Goal: Transaction & Acquisition: Subscribe to service/newsletter

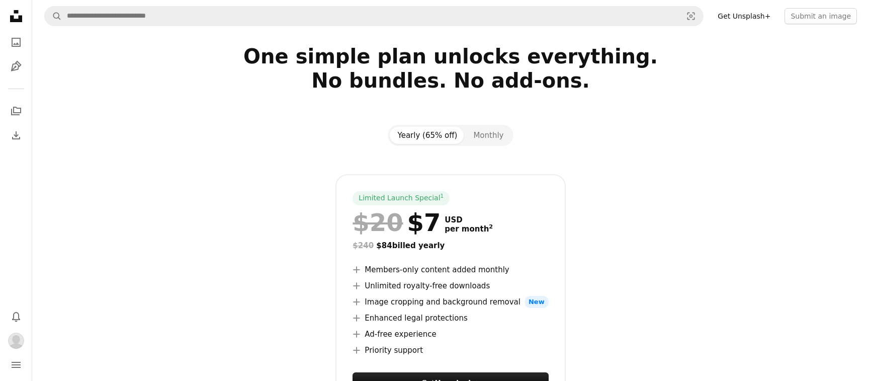
scroll to position [39, 0]
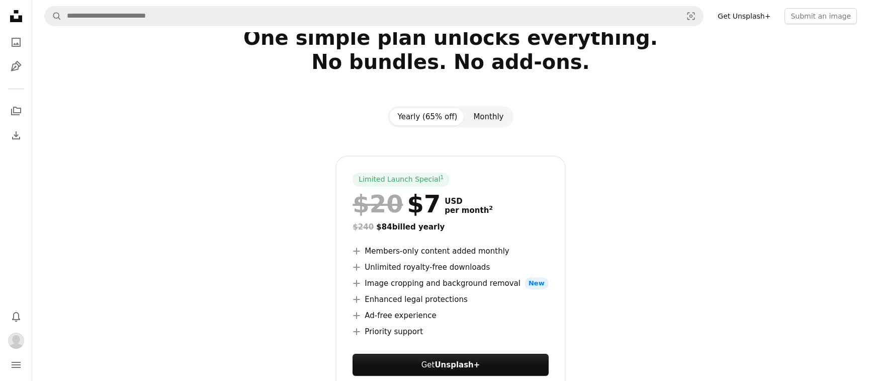
click at [479, 119] on button "Monthly" at bounding box center [488, 116] width 46 height 17
click at [421, 118] on button "Yearly (65% off)" at bounding box center [428, 116] width 76 height 17
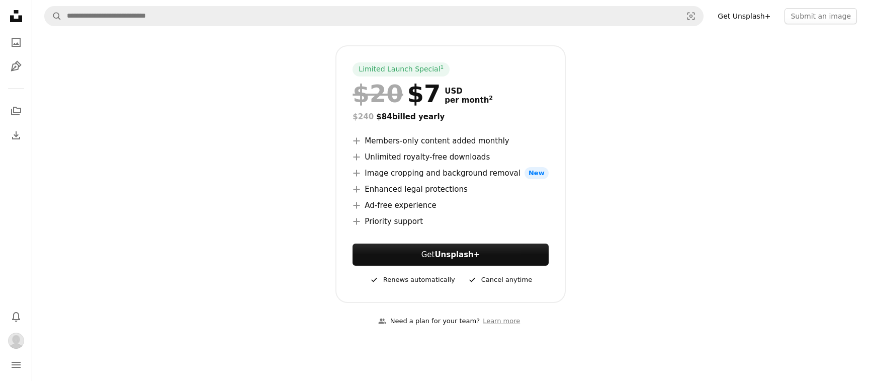
scroll to position [150, 0]
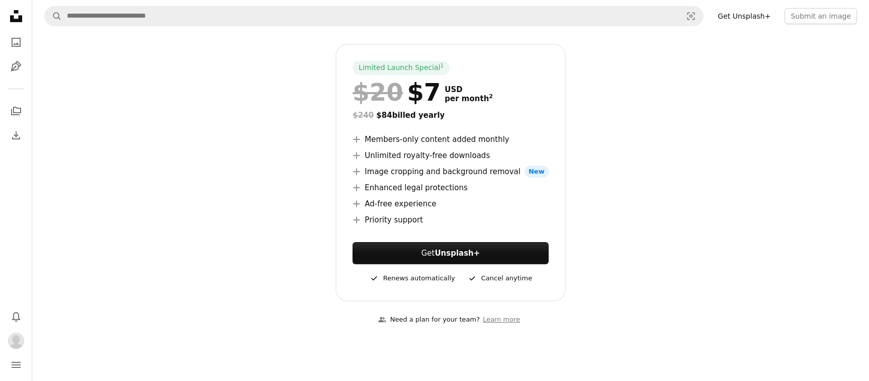
click at [358, 151] on icon "A plus sign" at bounding box center [356, 155] width 8 height 8
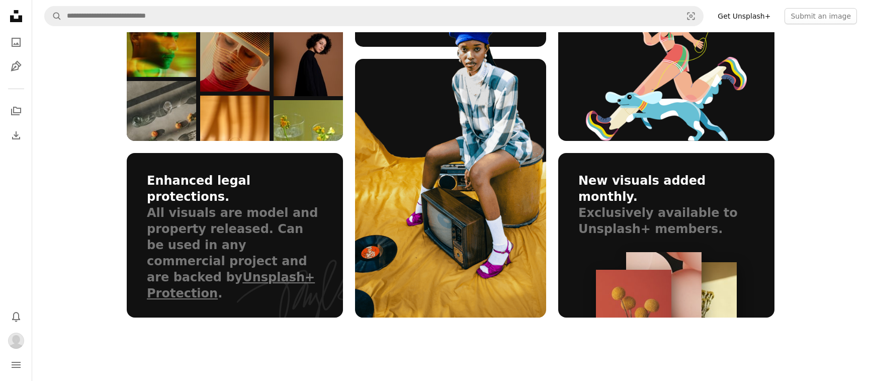
scroll to position [721, 0]
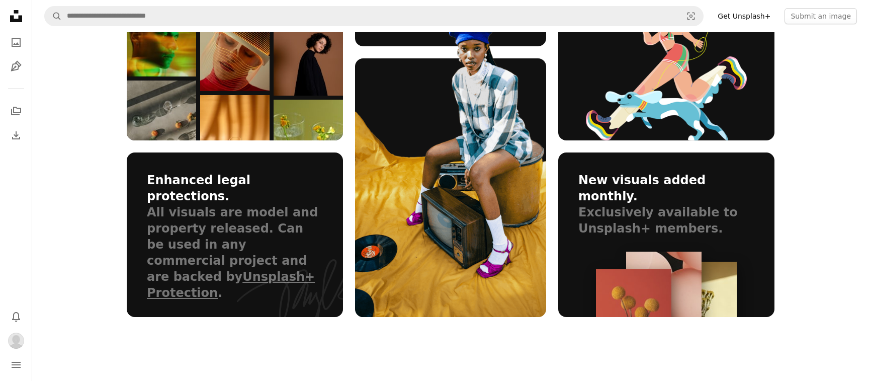
click at [437, 243] on img at bounding box center [479, 130] width 248 height 373
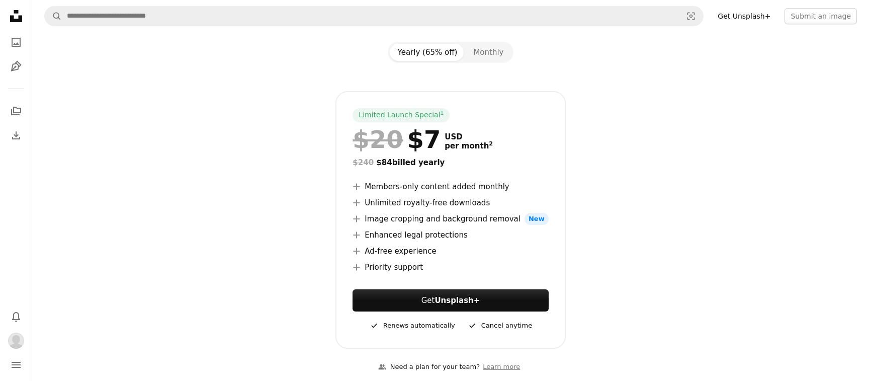
scroll to position [0, 0]
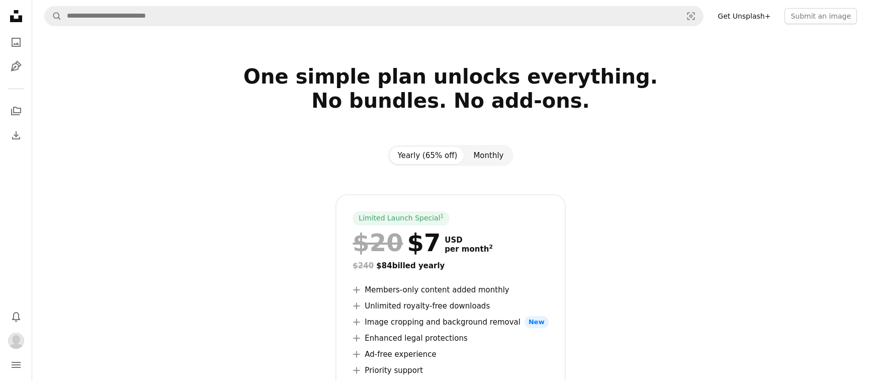
click at [488, 156] on button "Monthly" at bounding box center [488, 155] width 46 height 17
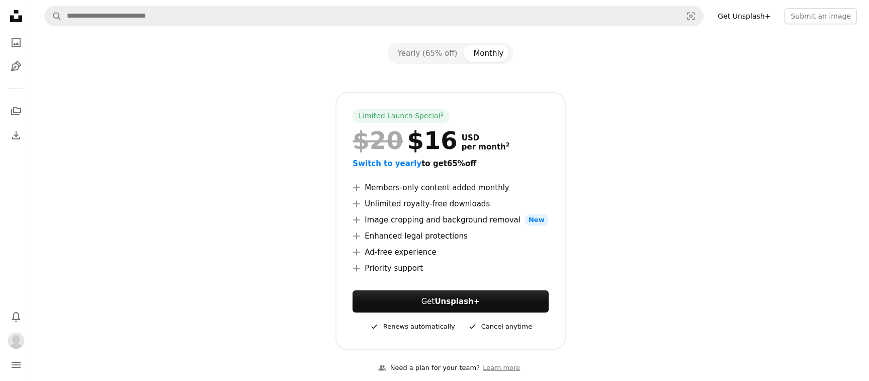
scroll to position [69, 0]
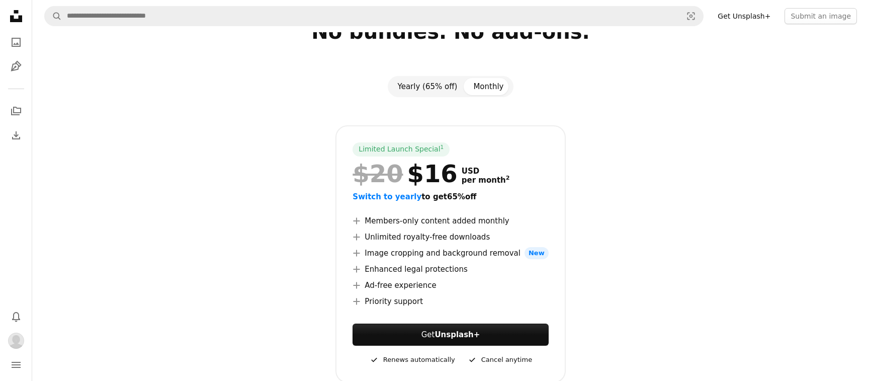
click at [430, 87] on button "Yearly (65% off)" at bounding box center [428, 86] width 76 height 17
click at [423, 147] on div "Limited Launch Special 1" at bounding box center [400, 149] width 97 height 14
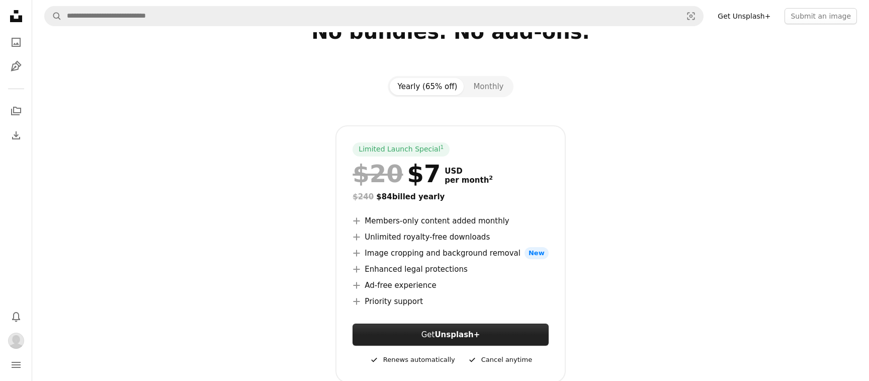
scroll to position [0, 0]
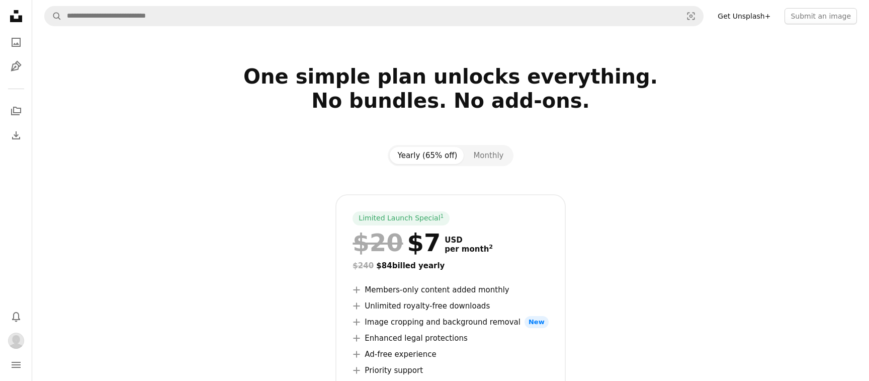
click at [13, 14] on icon "Unsplash logo Unsplash Home" at bounding box center [16, 16] width 20 height 20
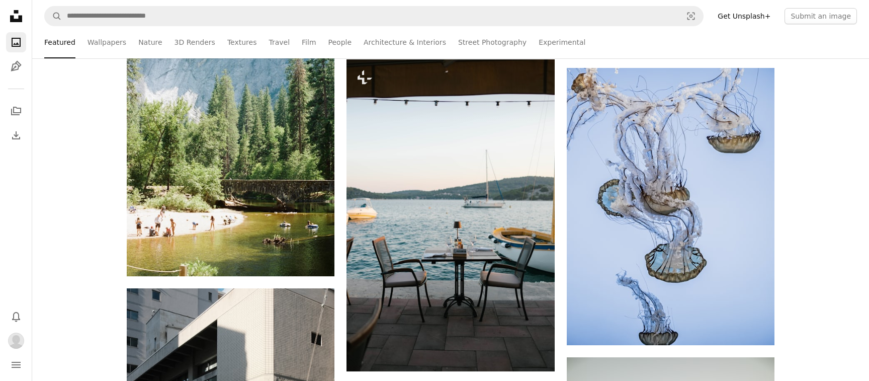
scroll to position [1175, 0]
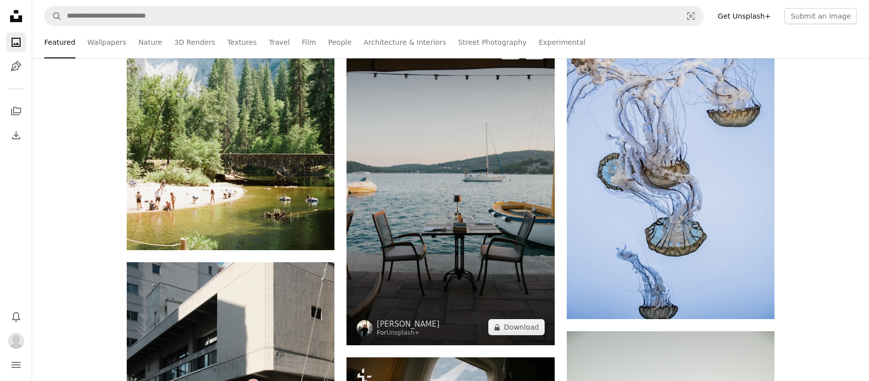
click at [453, 179] on img at bounding box center [450, 189] width 208 height 312
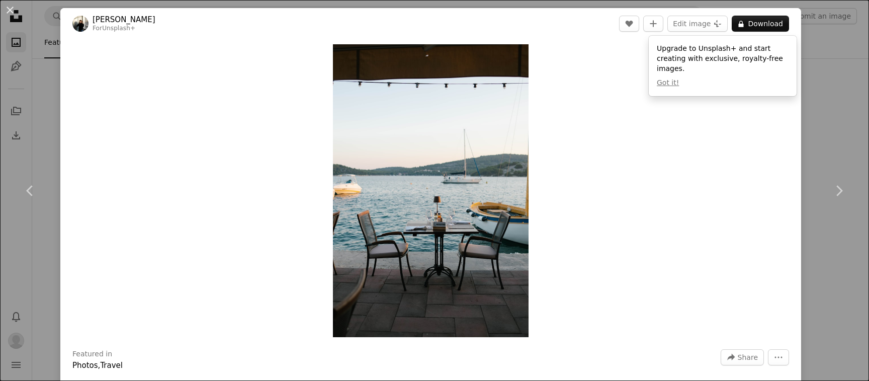
click at [835, 75] on div "An X shape Chevron left Chevron right [PERSON_NAME] For Unsplash+ A heart A plu…" at bounding box center [434, 190] width 869 height 381
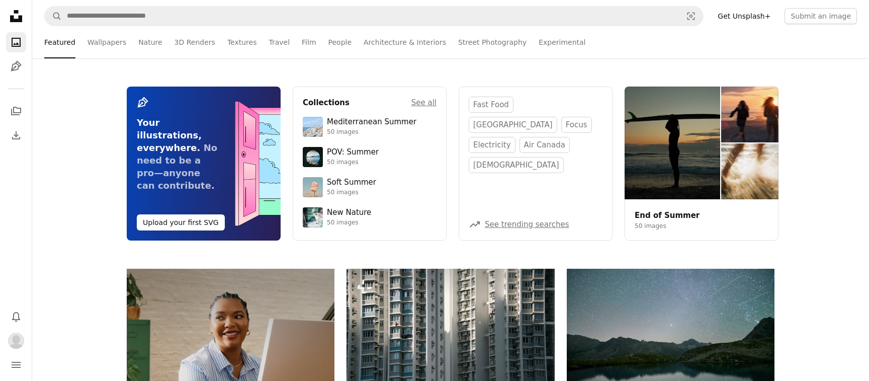
click at [758, 18] on link "Get Unsplash+" at bounding box center [743, 16] width 65 height 16
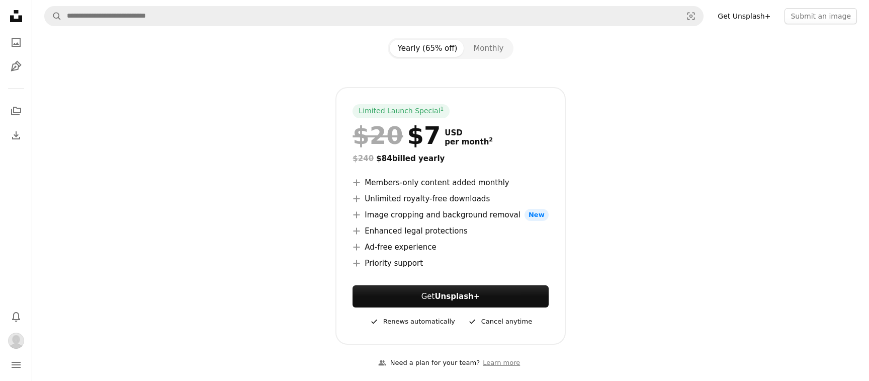
scroll to position [105, 0]
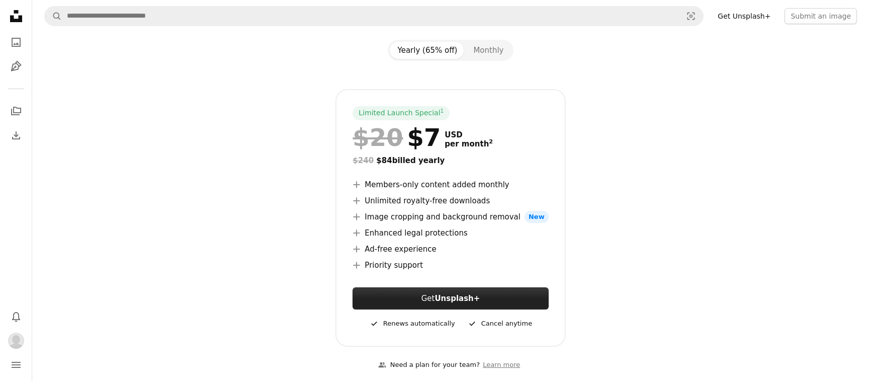
click at [440, 302] on link "Get Unsplash+" at bounding box center [450, 298] width 196 height 22
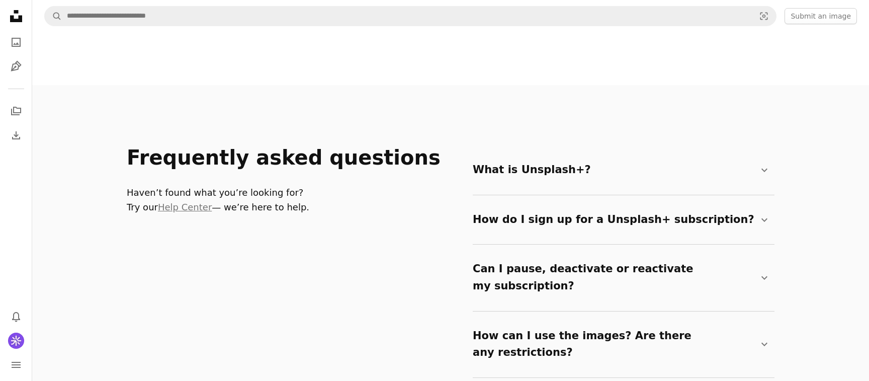
scroll to position [1646, 0]
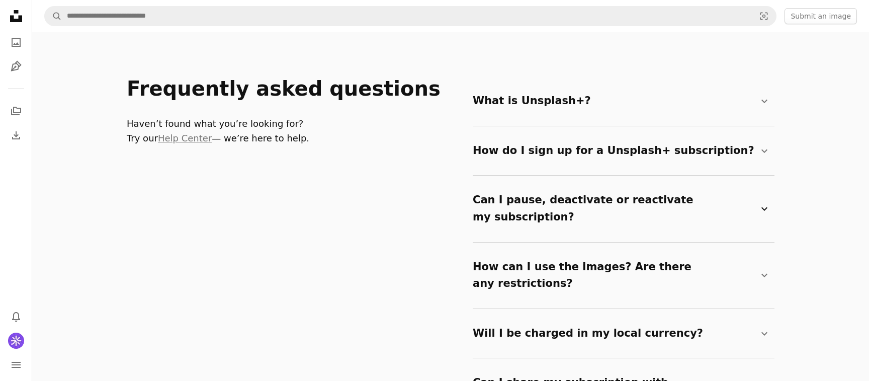
click at [518, 203] on summary "Can I pause, deactivate or reactivate my subscription? Chevron down" at bounding box center [622, 208] width 298 height 50
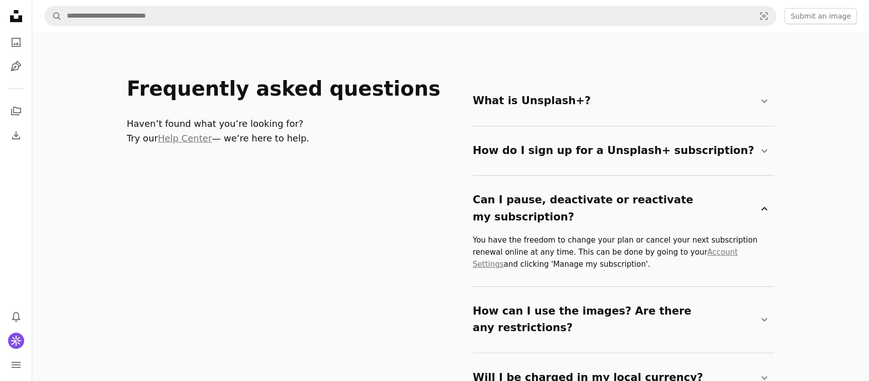
click at [518, 203] on summary "Can I pause, deactivate or reactivate my subscription? Chevron down" at bounding box center [622, 208] width 298 height 50
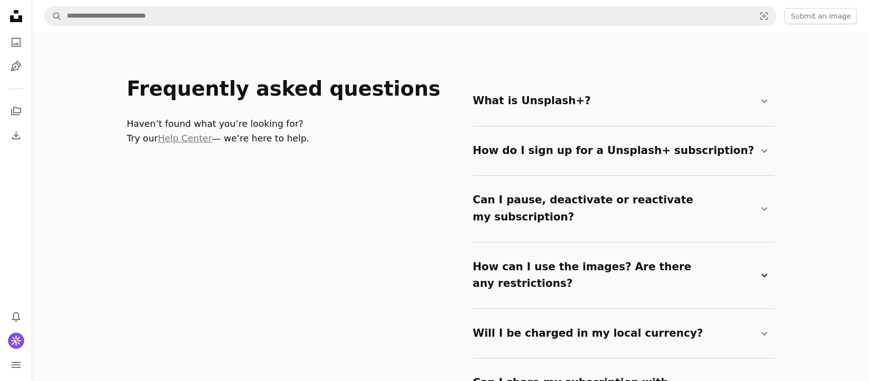
click at [524, 250] on summary "How can I use the images? Are there any restrictions? Chevron down" at bounding box center [622, 275] width 298 height 50
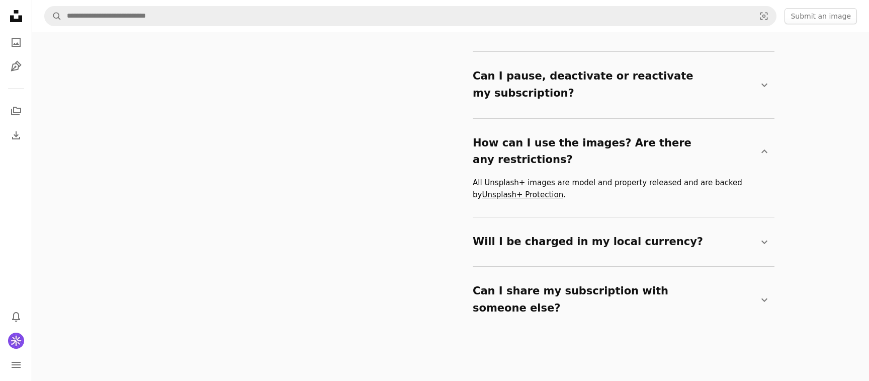
scroll to position [1778, 0]
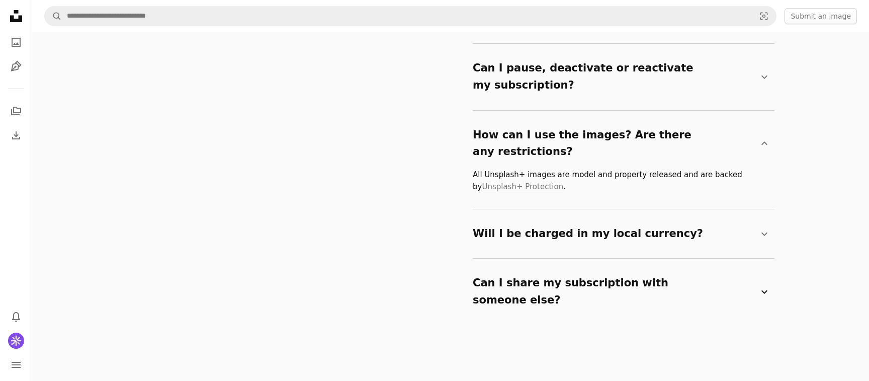
click at [523, 266] on summary "Can I share my subscription with someone else? Chevron down" at bounding box center [622, 291] width 298 height 50
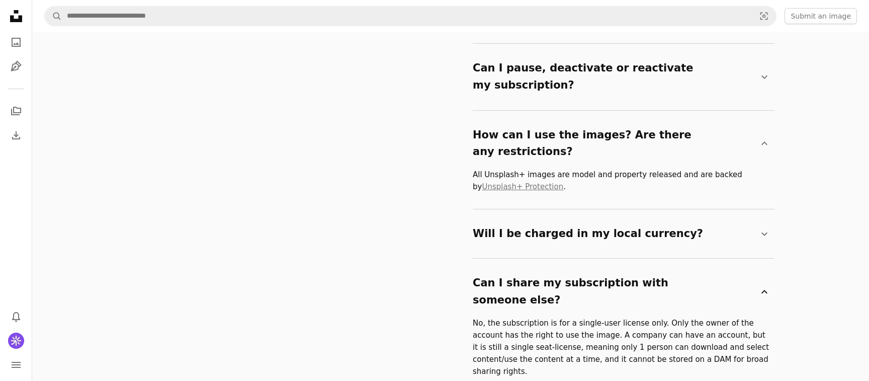
click at [523, 266] on summary "Can I share my subscription with someone else? Chevron down" at bounding box center [622, 291] width 298 height 50
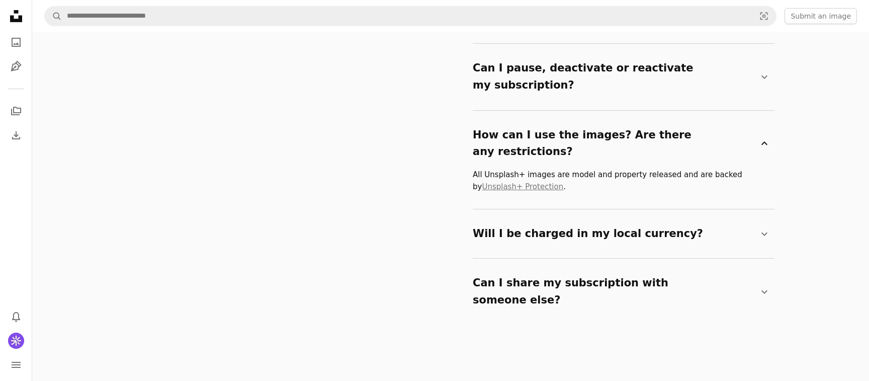
click at [519, 119] on summary "How can I use the images? Are there any restrictions? Chevron down" at bounding box center [622, 144] width 298 height 50
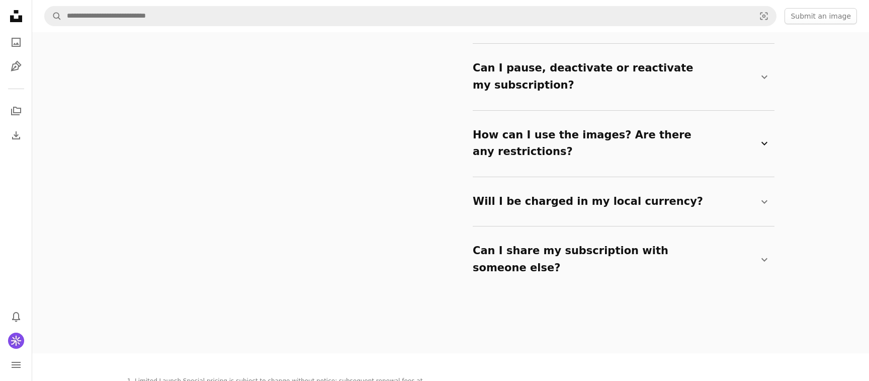
click at [519, 119] on summary "How can I use the images? Are there any restrictions? Chevron down" at bounding box center [622, 144] width 298 height 50
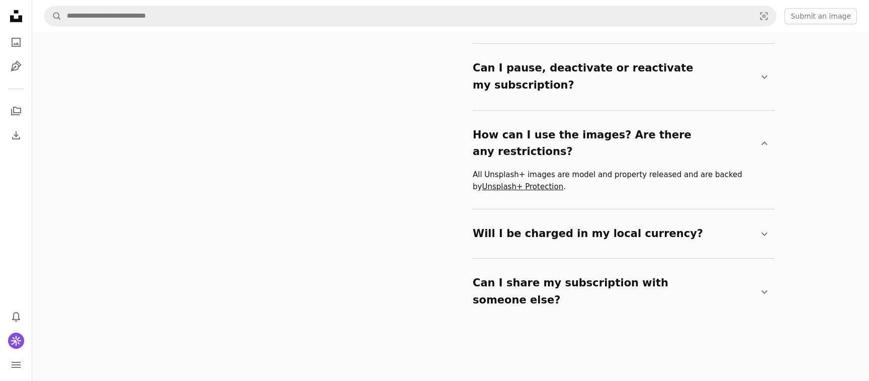
click at [525, 182] on link "Unsplash+ Protection" at bounding box center [522, 186] width 81 height 9
